Goal: Task Accomplishment & Management: Manage account settings

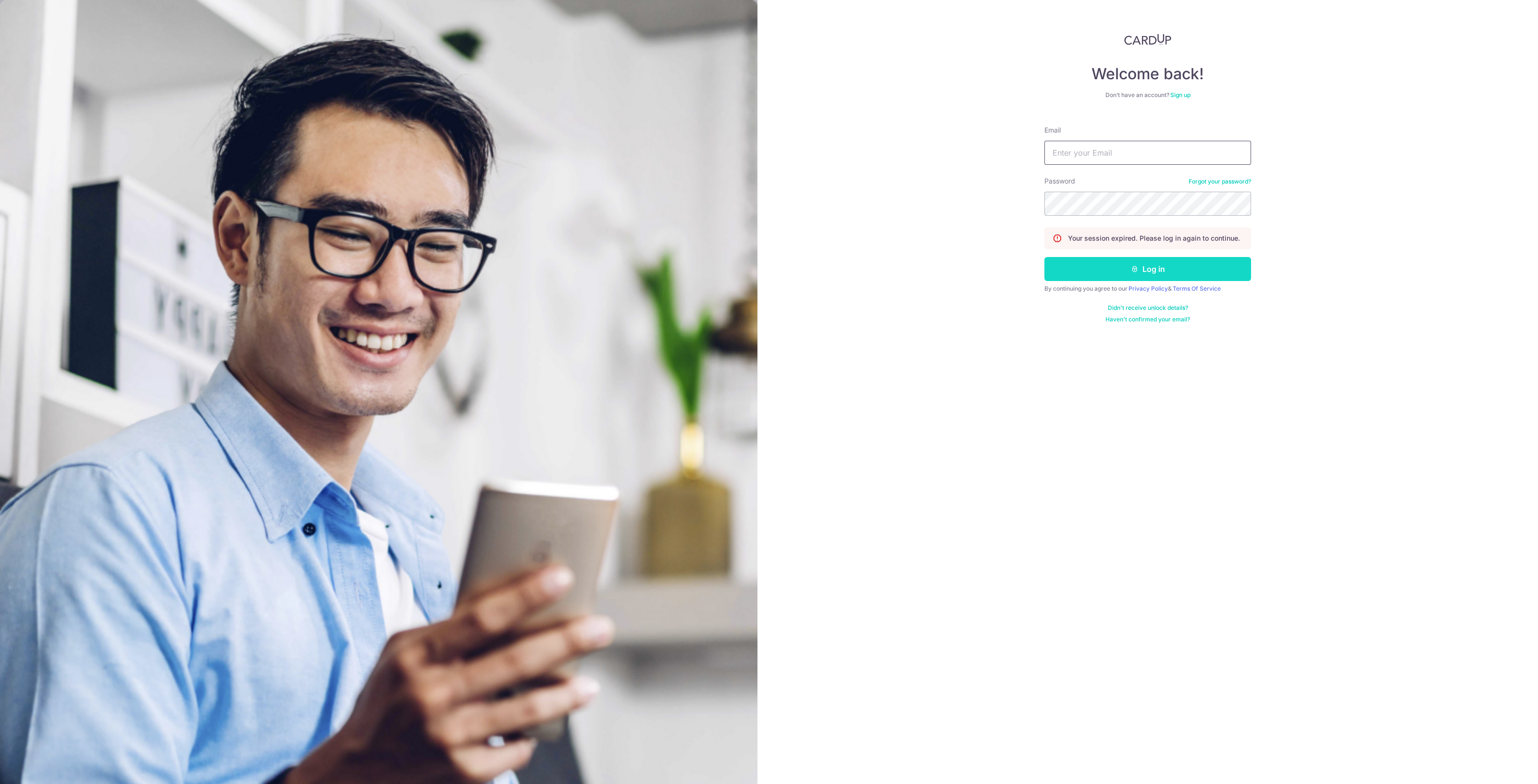
type input "[EMAIL_ADDRESS][DOMAIN_NAME]"
drag, startPoint x: 1115, startPoint y: 269, endPoint x: 974, endPoint y: 6, distance: 298.4
click at [1115, 269] on button "Log in" at bounding box center [1147, 269] width 207 height 24
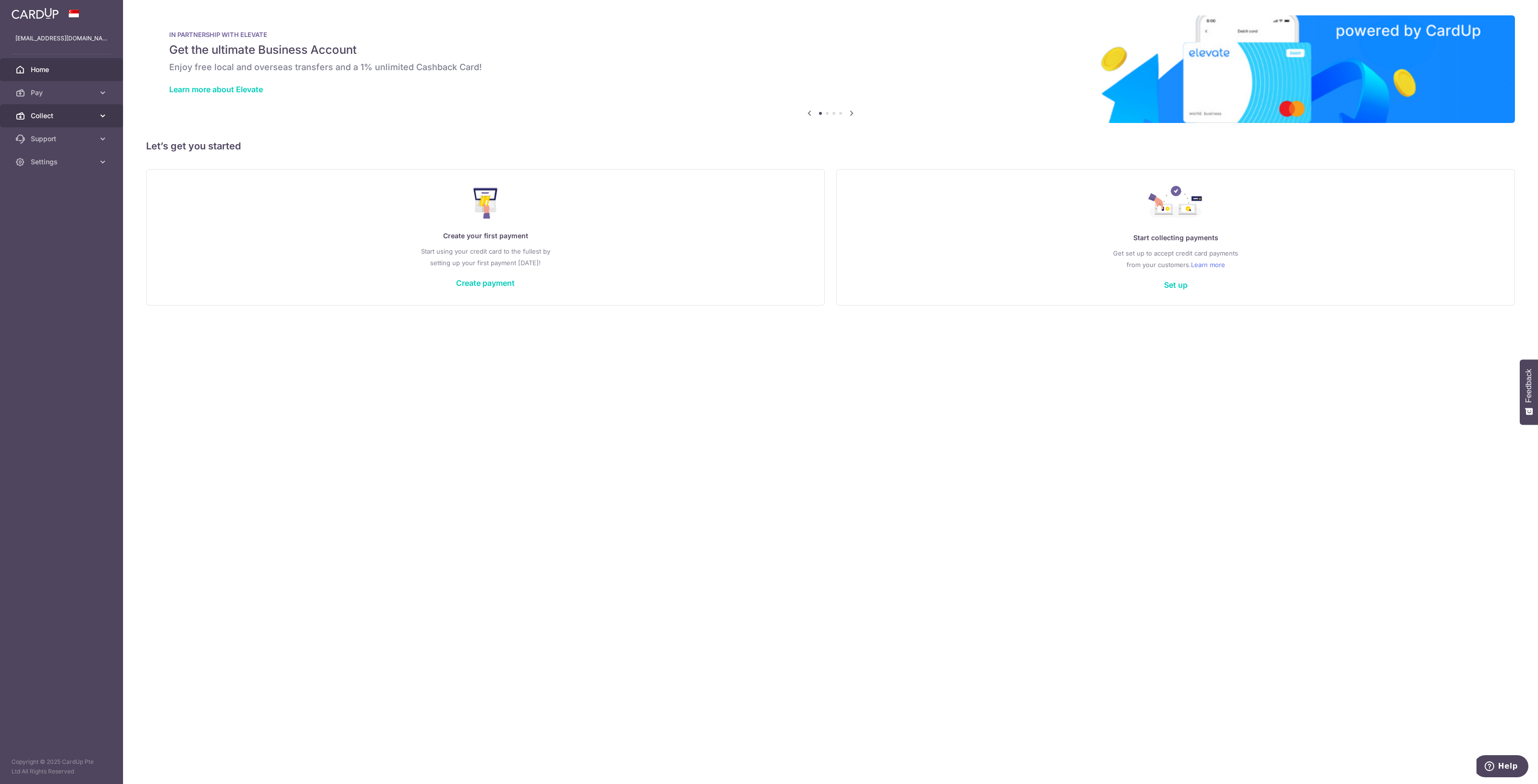
click at [74, 122] on link "Collect" at bounding box center [61, 115] width 123 height 23
click at [53, 140] on span "Dashboard" at bounding box center [62, 138] width 64 height 9
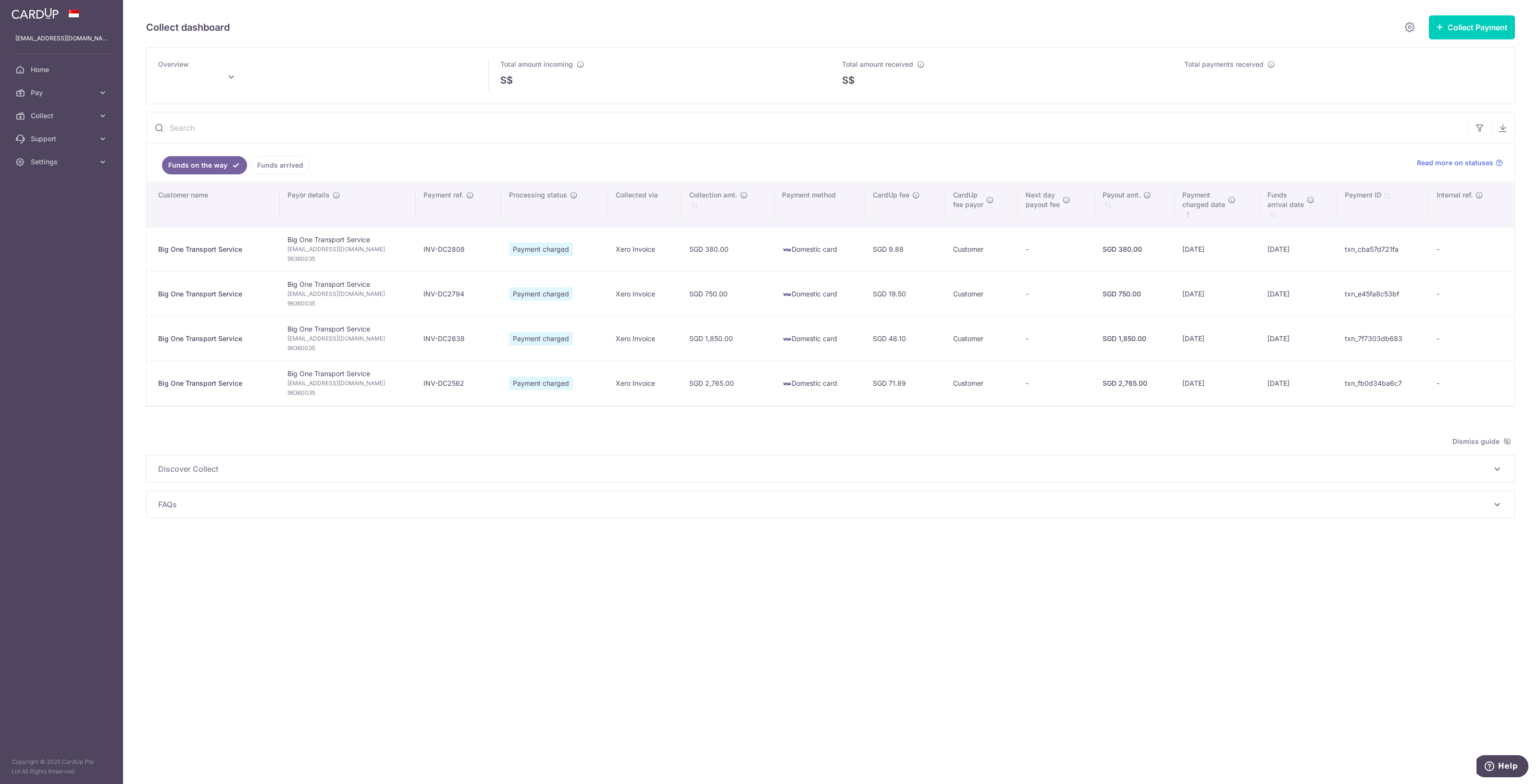
type input "[DATE]"
